Goal: Feedback & Contribution: Leave review/rating

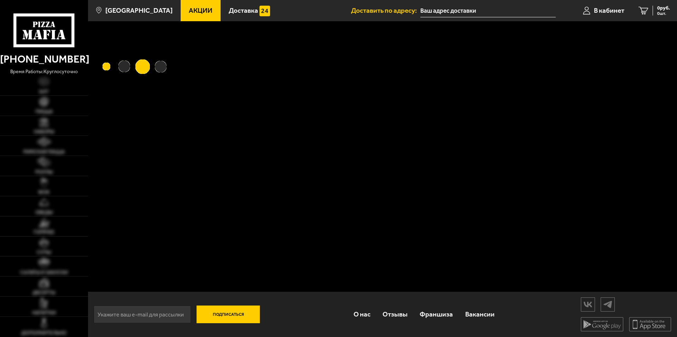
type input "[STREET_ADDRESS]"
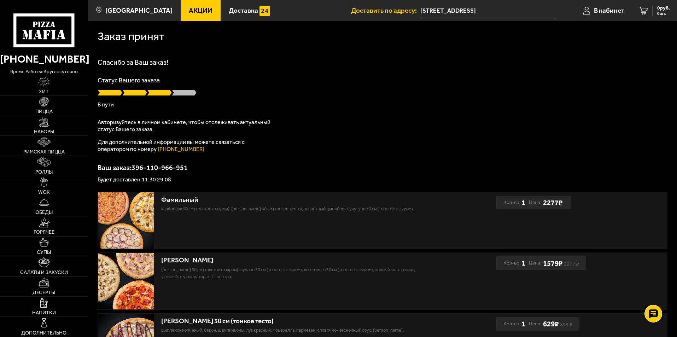
click at [188, 147] on link "[PHONE_NUMBER]" at bounding box center [181, 149] width 47 height 7
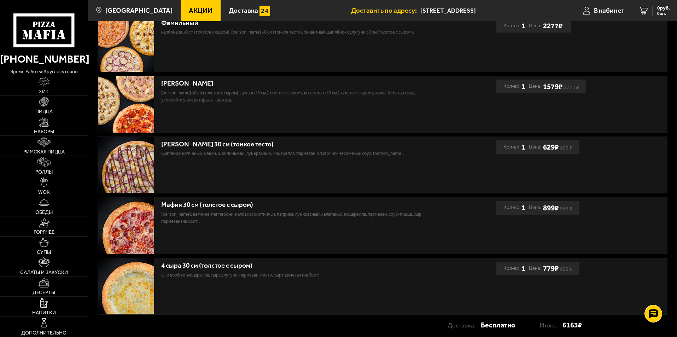
scroll to position [229, 0]
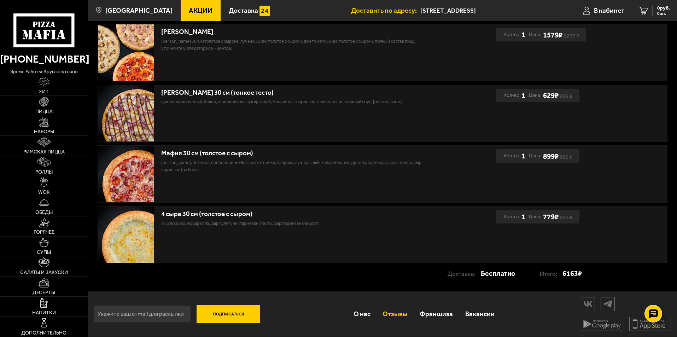
click at [396, 313] on link "Отзывы" at bounding box center [395, 313] width 37 height 23
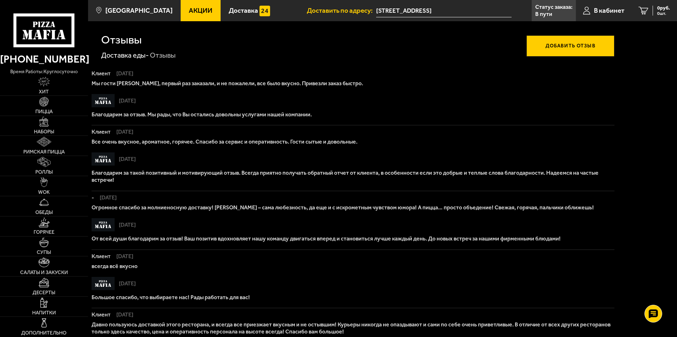
click at [557, 44] on button "Добавить отзыв" at bounding box center [571, 45] width 88 height 21
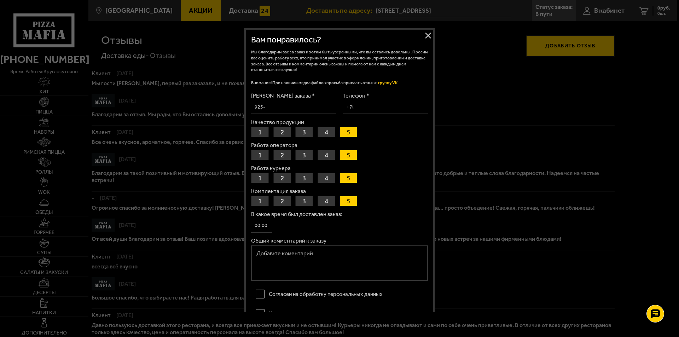
click at [429, 35] on button "Закрыть" at bounding box center [428, 35] width 11 height 11
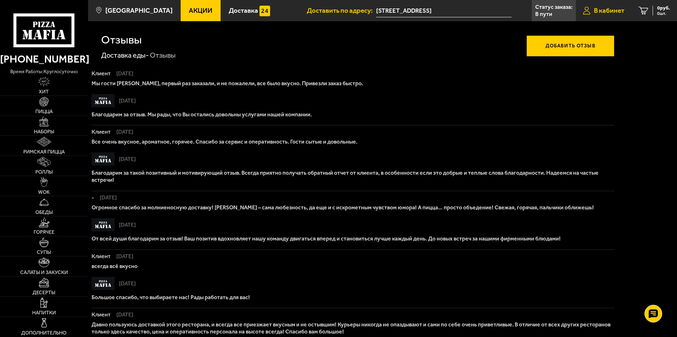
click at [592, 12] on link "В кабинет" at bounding box center [604, 10] width 56 height 21
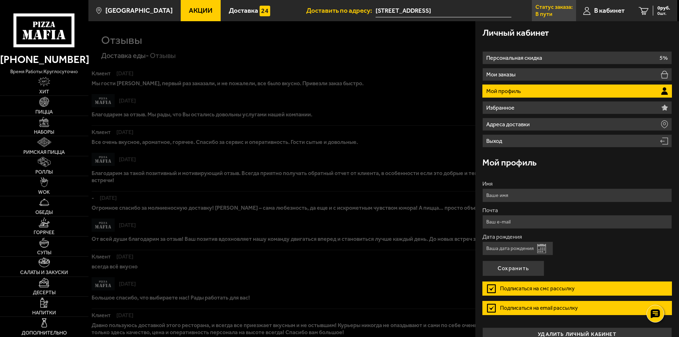
click at [551, 12] on p "В пути" at bounding box center [543, 14] width 17 height 6
